Goal: Navigation & Orientation: Find specific page/section

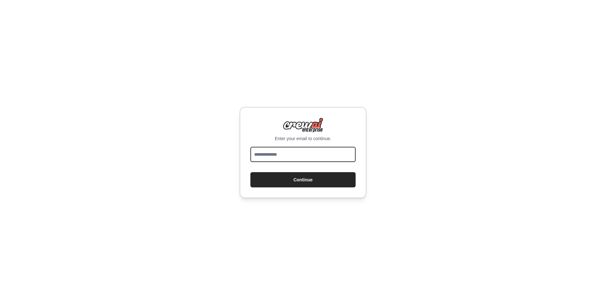
click at [271, 155] on input "email" at bounding box center [302, 154] width 105 height 15
click at [279, 180] on button "Continue" at bounding box center [302, 179] width 105 height 15
click at [281, 160] on input "email" at bounding box center [302, 154] width 105 height 15
type input "**********"
click at [273, 185] on button "Continue" at bounding box center [302, 179] width 105 height 15
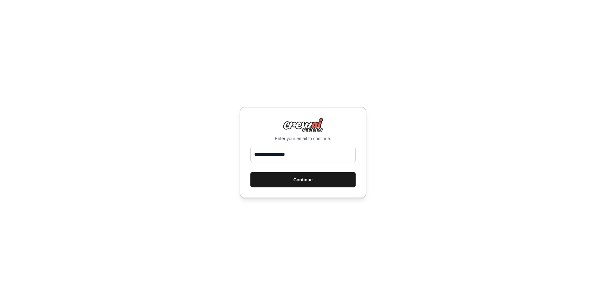
click at [299, 181] on button "Continue" at bounding box center [302, 179] width 105 height 15
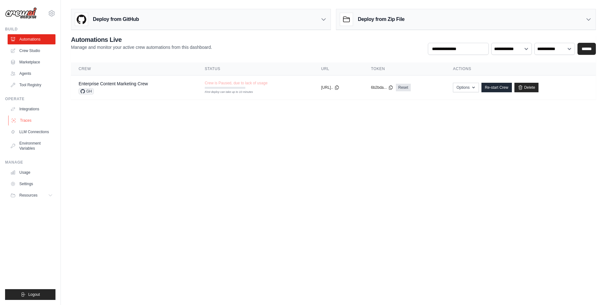
click at [25, 122] on link "Traces" at bounding box center [32, 120] width 48 height 10
